Goal: Information Seeking & Learning: Check status

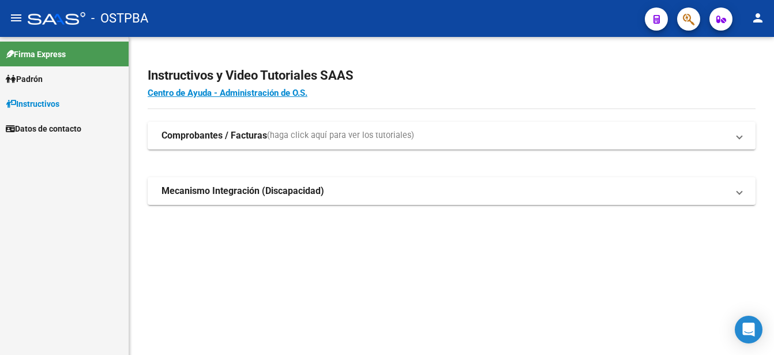
click at [97, 72] on link "Padrón" at bounding box center [64, 78] width 129 height 25
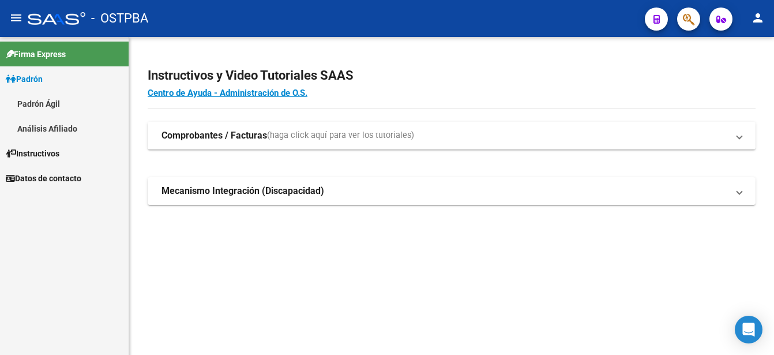
click at [54, 97] on link "Padrón Ágil" at bounding box center [64, 103] width 129 height 25
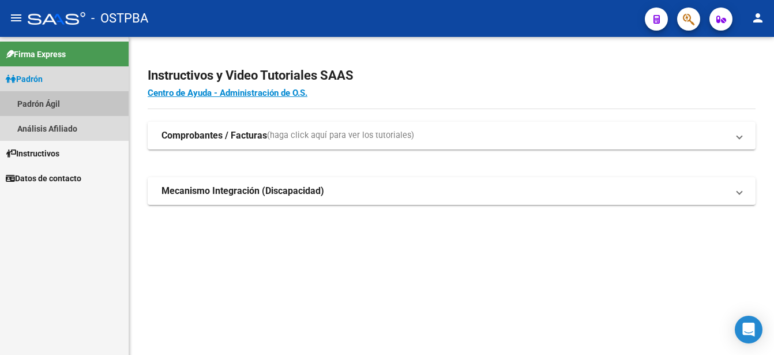
click at [55, 96] on link "Padrón Ágil" at bounding box center [64, 103] width 129 height 25
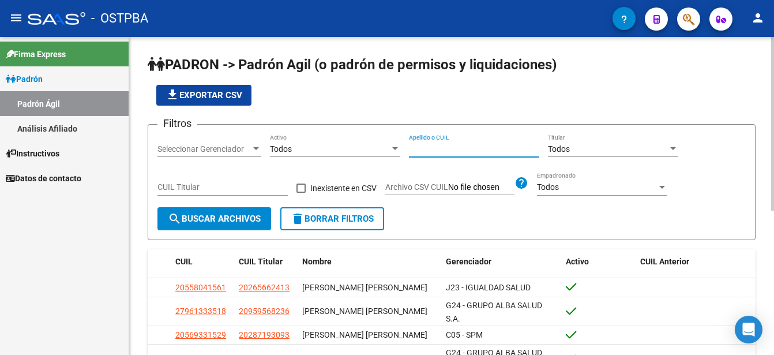
click at [416, 146] on input "Apellido o CUIL" at bounding box center [474, 149] width 130 height 10
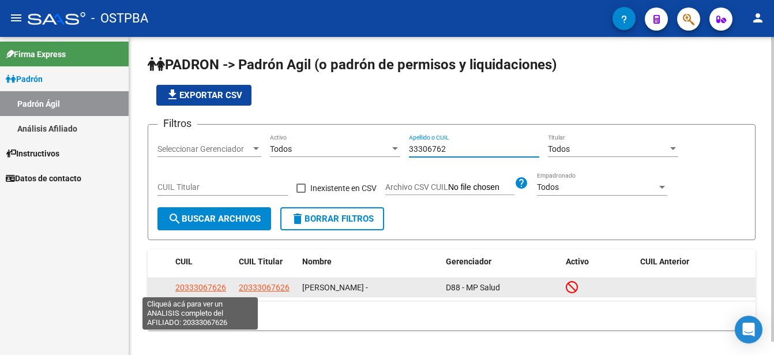
type input "33306762"
click at [202, 284] on span "20333067626" at bounding box center [200, 286] width 51 height 9
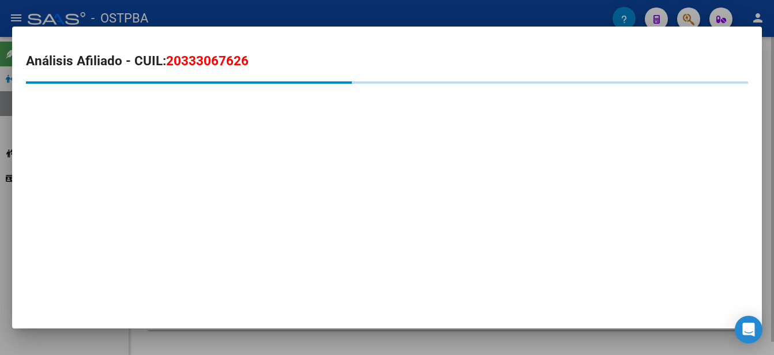
click at [202, 284] on mat-dialog-container "Análisis Afiliado - CUIL: 20333067626" at bounding box center [386, 177] width 749 height 301
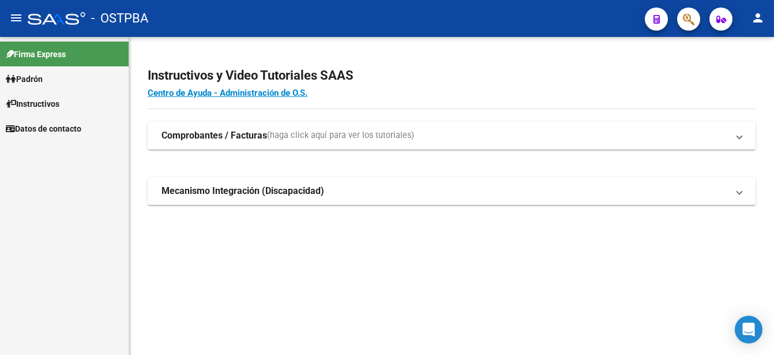
click at [68, 79] on link "Padrón" at bounding box center [64, 78] width 129 height 25
click at [67, 78] on link "Padrón" at bounding box center [64, 78] width 129 height 25
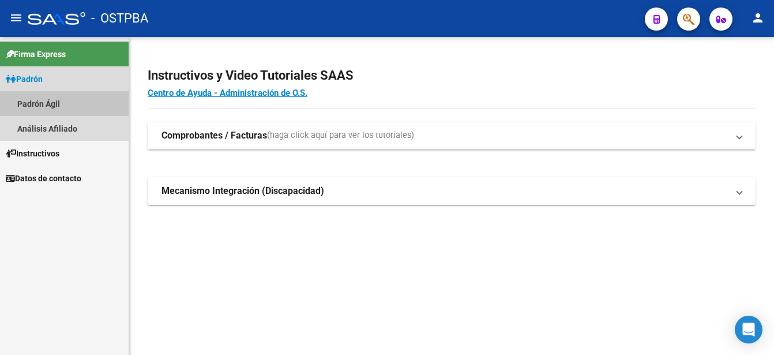
click at [57, 100] on link "Padrón Ágil" at bounding box center [64, 103] width 129 height 25
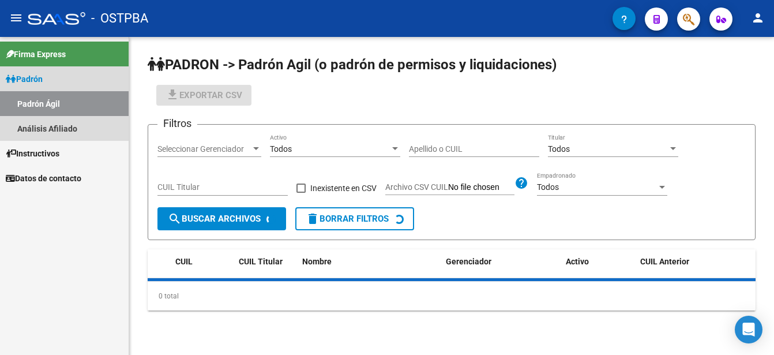
click at [56, 100] on link "Padrón Ágil" at bounding box center [64, 103] width 129 height 25
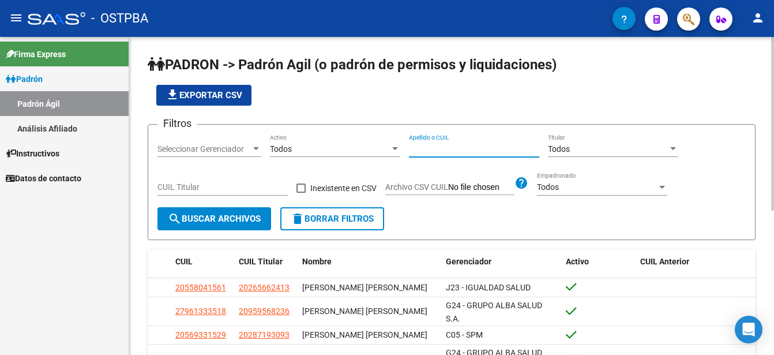
click at [412, 149] on input "Apellido o CUIL" at bounding box center [474, 149] width 130 height 10
